Goal: Communication & Community: Participate in discussion

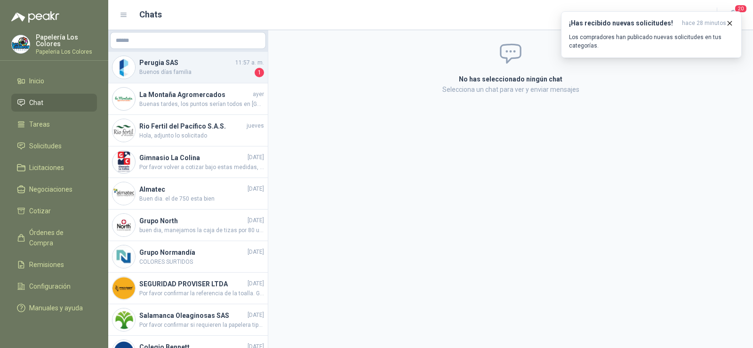
click at [174, 71] on span "Buenos días familia" at bounding box center [195, 72] width 113 height 9
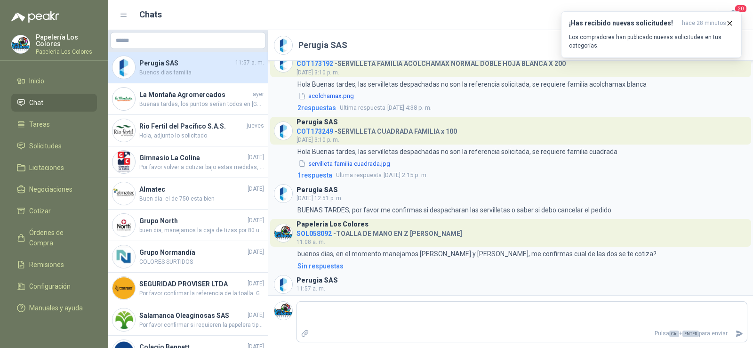
scroll to position [546, 0]
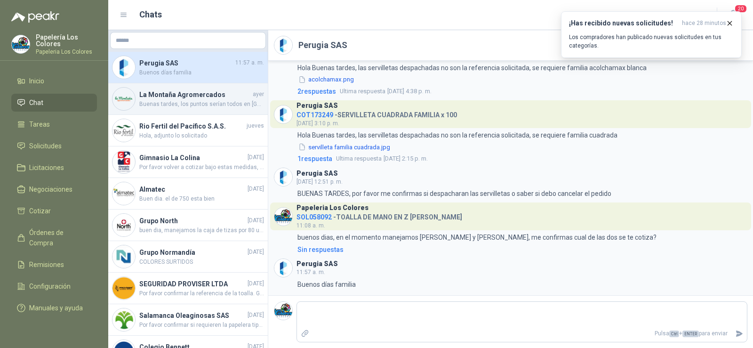
click at [182, 101] on span "Buenas tardes, los puntos serían todos en [GEOGRAPHIC_DATA] o también por fuera…" at bounding box center [201, 104] width 125 height 9
